Goal: Obtain resource: Download file/media

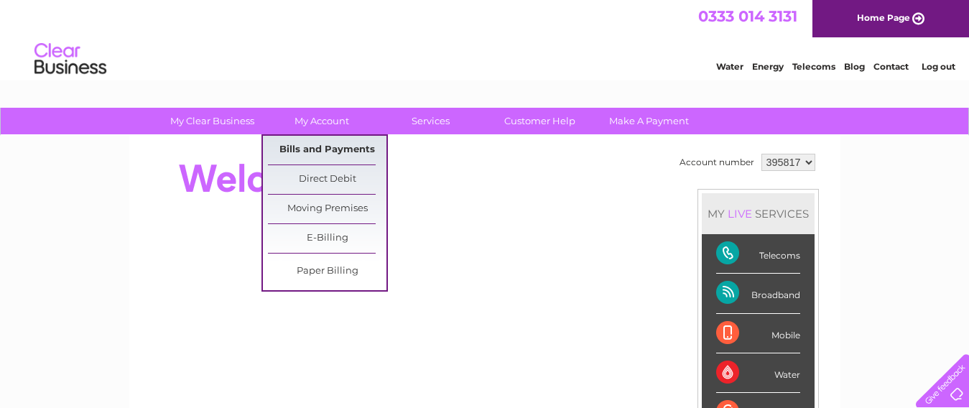
click at [344, 146] on link "Bills and Payments" at bounding box center [327, 150] width 119 height 29
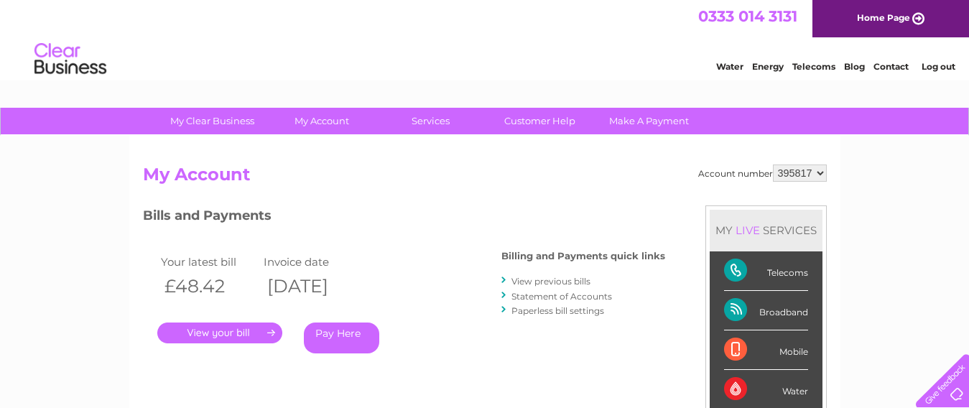
click at [243, 333] on link "." at bounding box center [219, 333] width 125 height 21
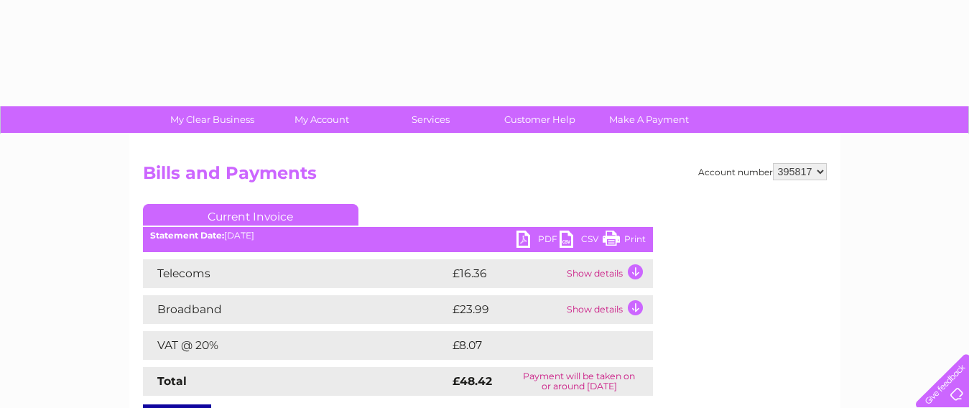
scroll to position [1, 0]
click at [522, 241] on link "PDF" at bounding box center [538, 241] width 43 height 21
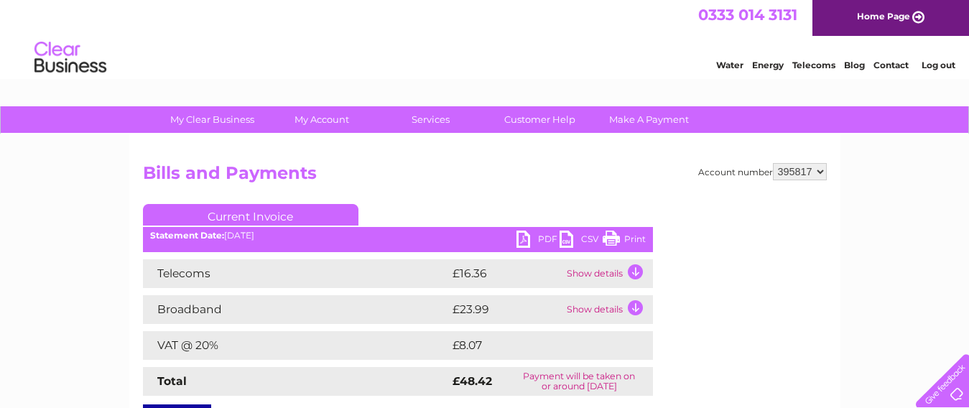
scroll to position [0, 0]
click at [522, 235] on link "PDF" at bounding box center [538, 241] width 43 height 21
